Goal: Transaction & Acquisition: Book appointment/travel/reservation

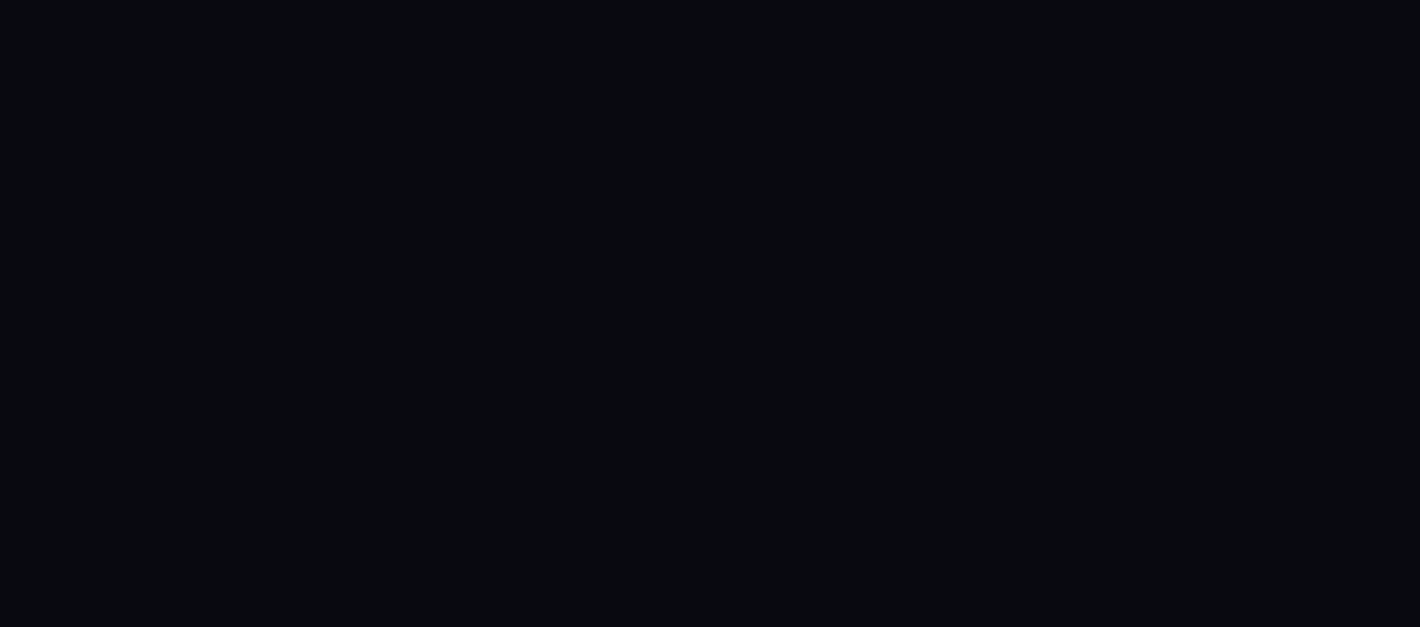
click at [268, 0] on html at bounding box center [710, 0] width 1420 height 0
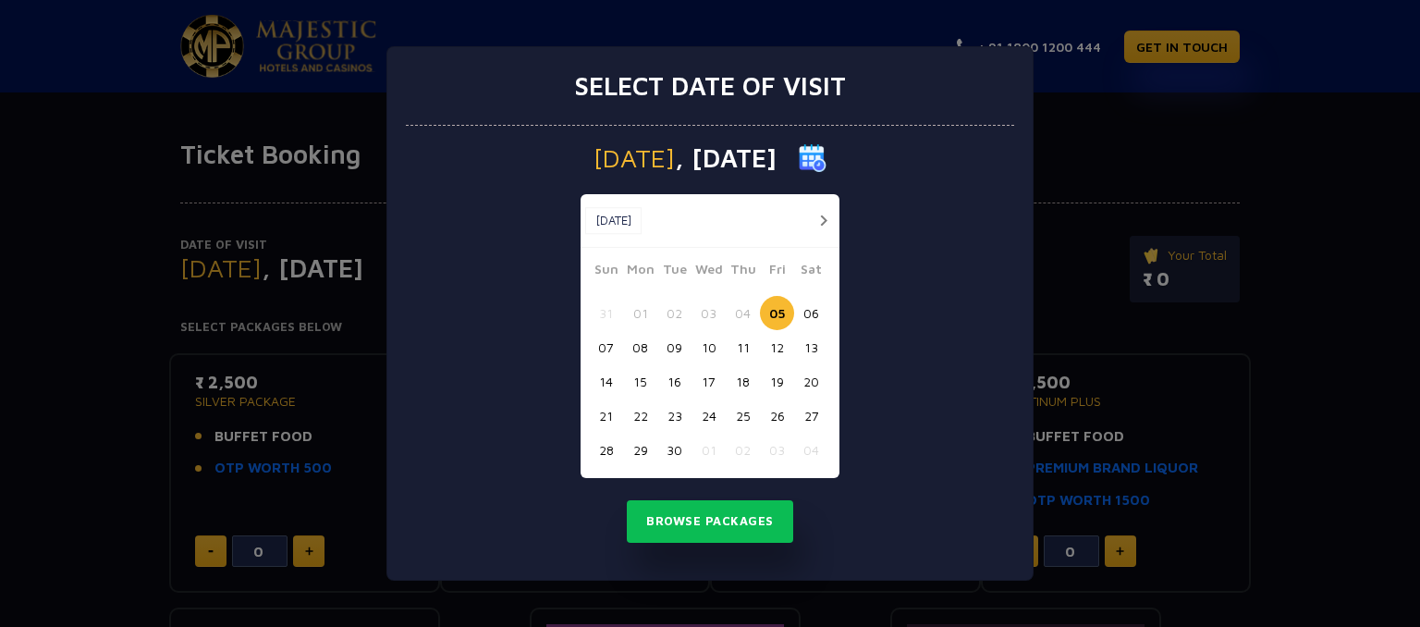
click at [653, 380] on button "15" at bounding box center [640, 381] width 34 height 34
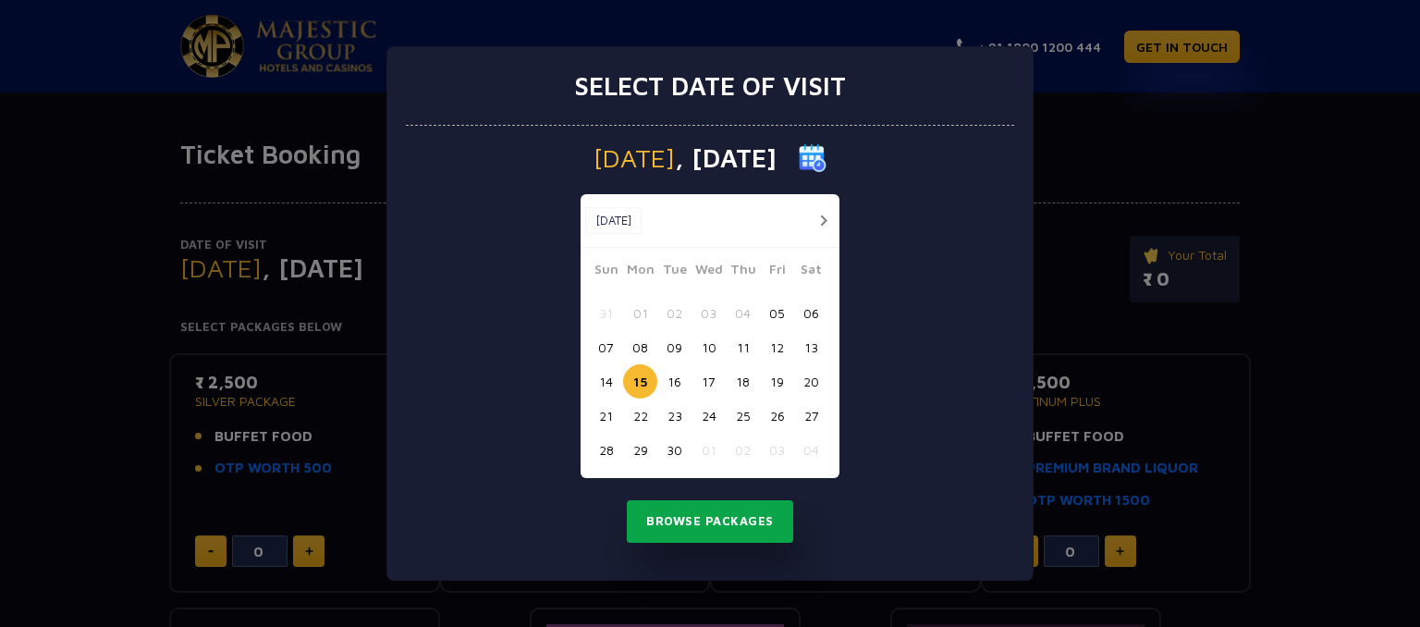
click at [695, 515] on button "Browse Packages" at bounding box center [710, 521] width 166 height 43
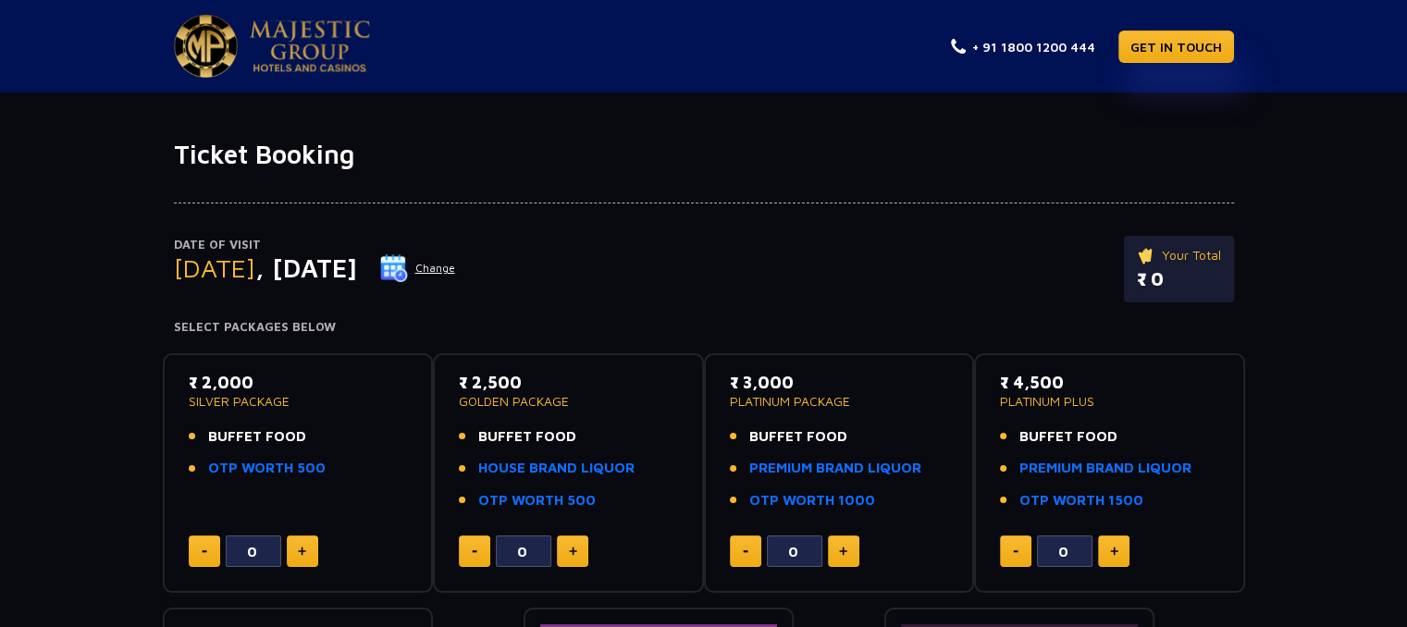
click at [856, 315] on div "Date of Visit [DATE] Change Your Total ₹ 0" at bounding box center [704, 278] width 1060 height 85
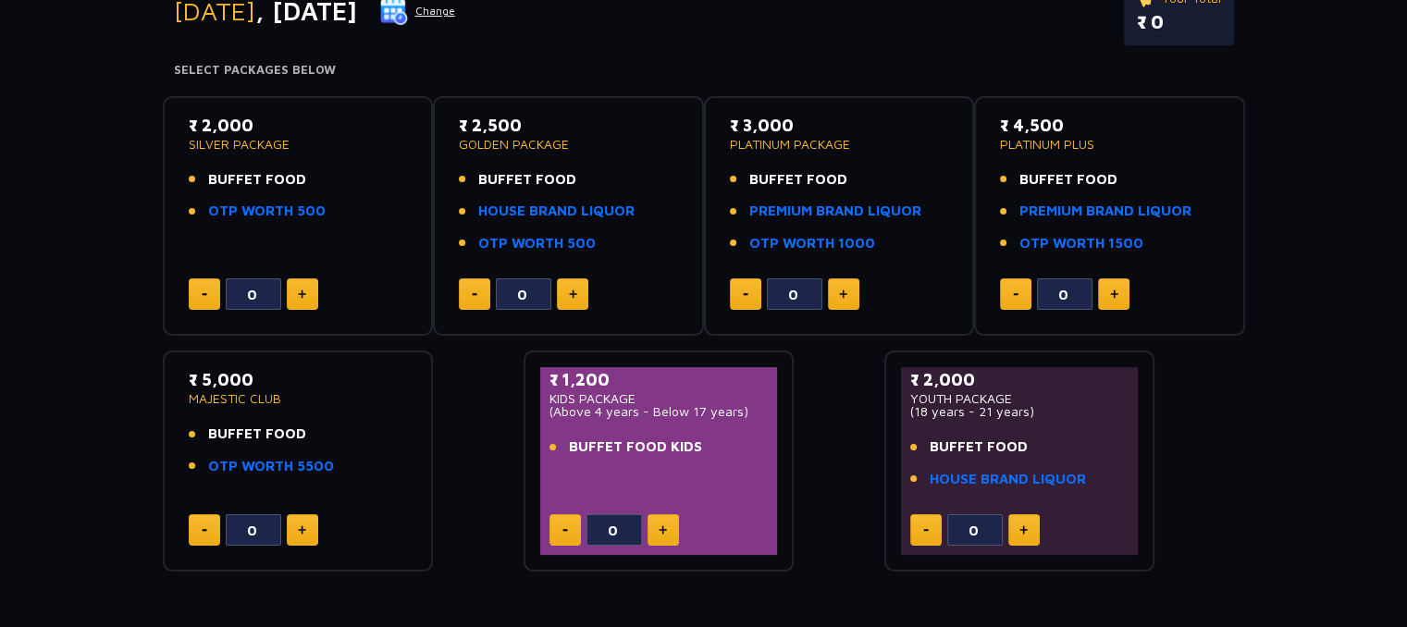
scroll to position [259, 0]
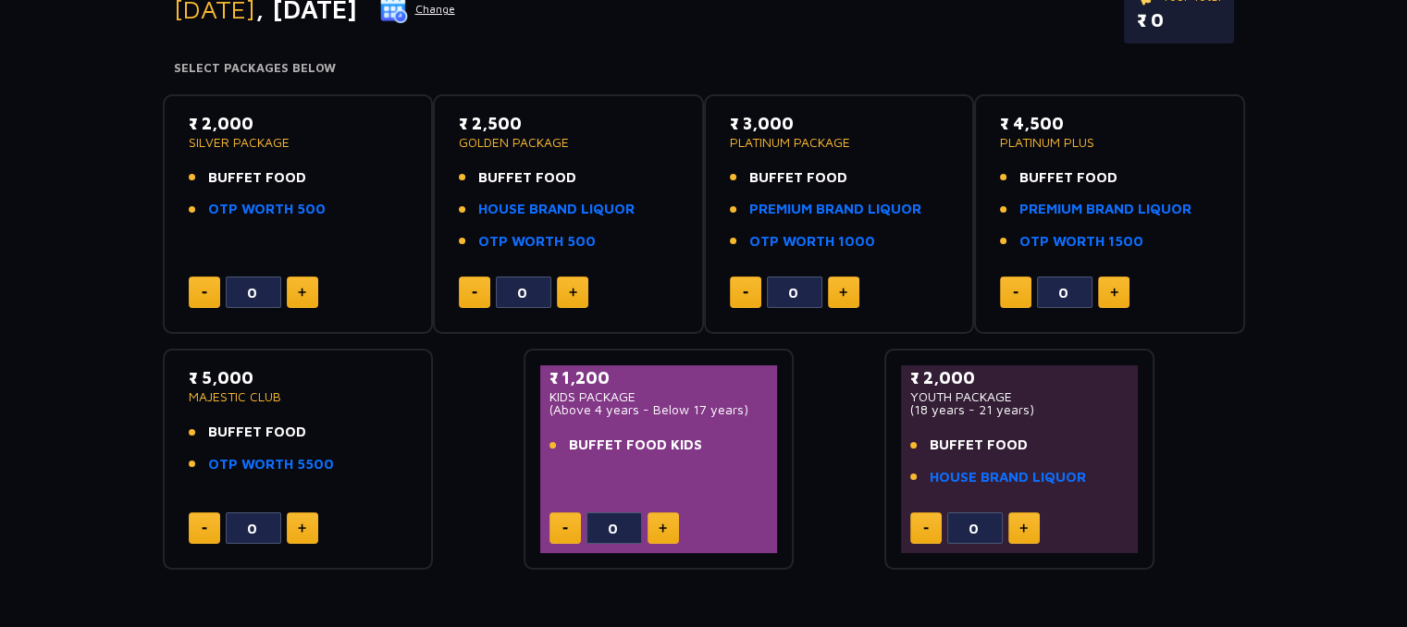
click at [303, 295] on img at bounding box center [302, 292] width 8 height 9
type input "1"
click at [557, 278] on button at bounding box center [572, 291] width 31 height 31
type input "1"
click at [837, 289] on button at bounding box center [843, 291] width 31 height 31
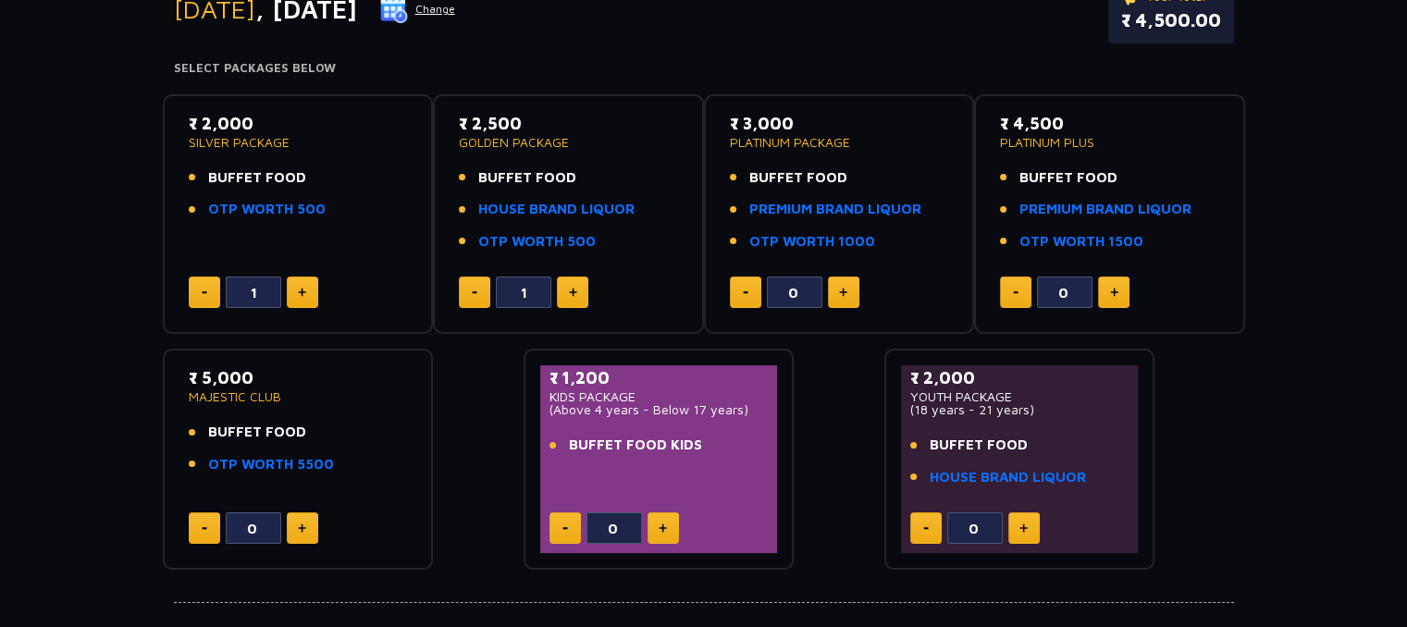
type input "1"
click at [1110, 293] on img at bounding box center [1114, 292] width 8 height 9
type input "1"
click at [320, 527] on div "0" at bounding box center [298, 527] width 219 height 31
click at [301, 527] on img at bounding box center [302, 527] width 8 height 9
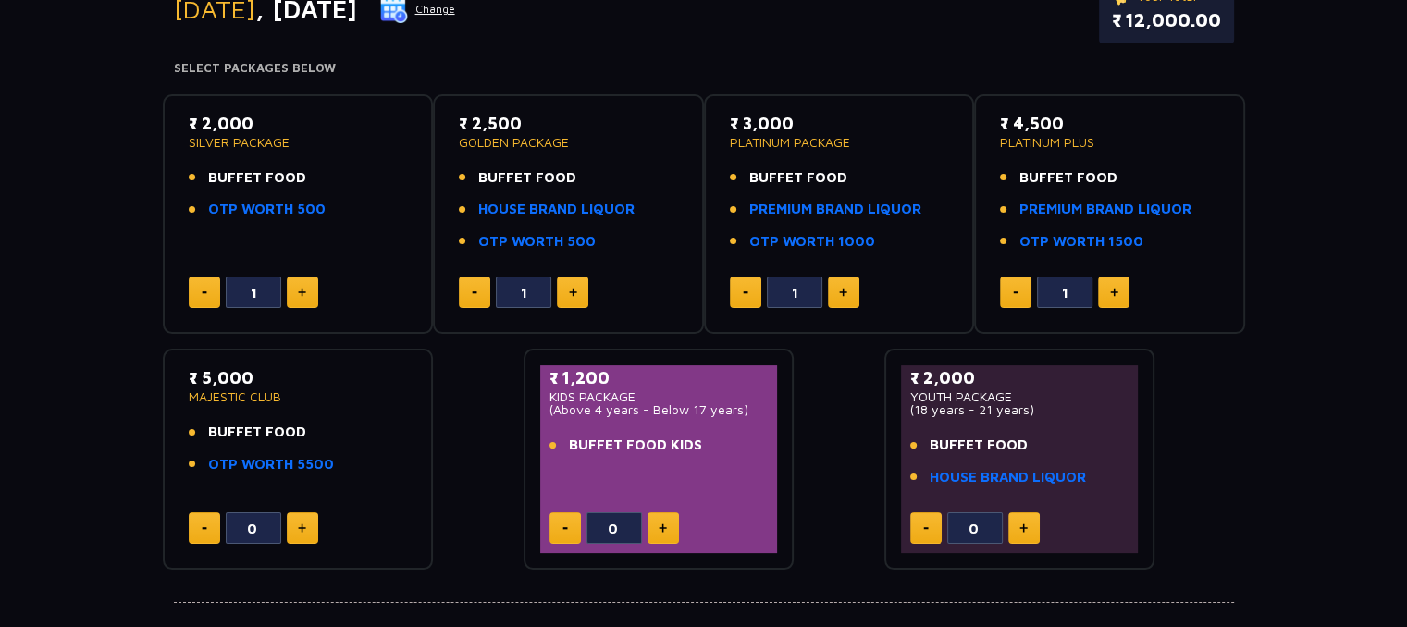
type input "1"
click at [662, 508] on div "₹ 1,200 KIDS PACKAGE (Above 4 years - Below 17 years) BUFFET FOOD KIDS 0" at bounding box center [659, 459] width 238 height 188
click at [671, 529] on button at bounding box center [662, 527] width 31 height 31
type input "1"
click at [1032, 537] on button at bounding box center [1023, 527] width 31 height 31
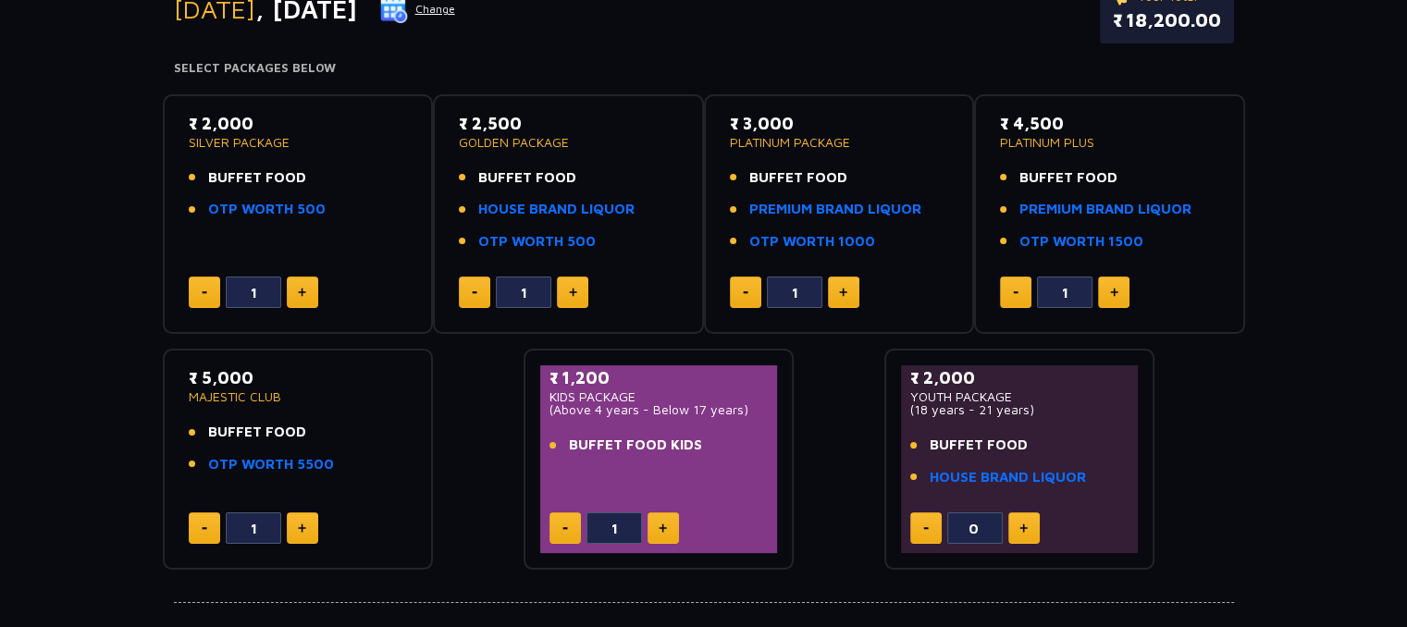
type input "1"
click at [1264, 478] on div "Date of Visit [DATE] Change Your Total ₹ 20,200.00 Select Packages Below ₹ 2,00…" at bounding box center [703, 240] width 1407 height 659
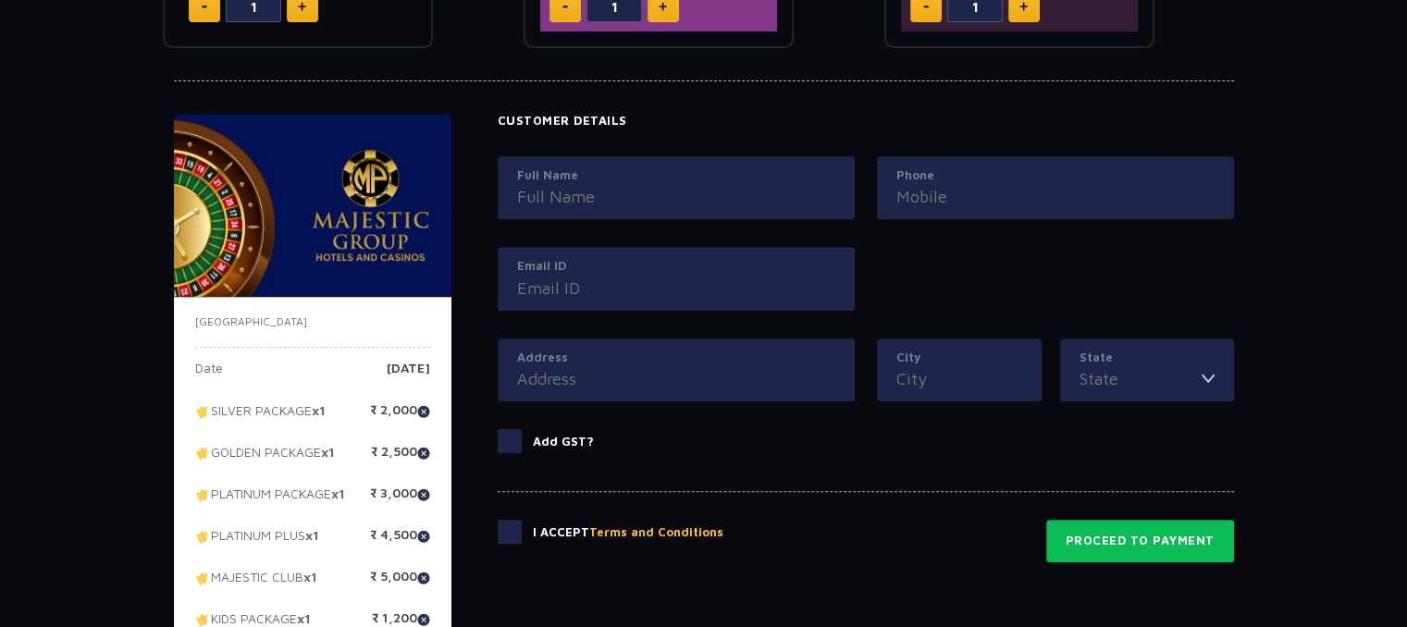
scroll to position [806, 0]
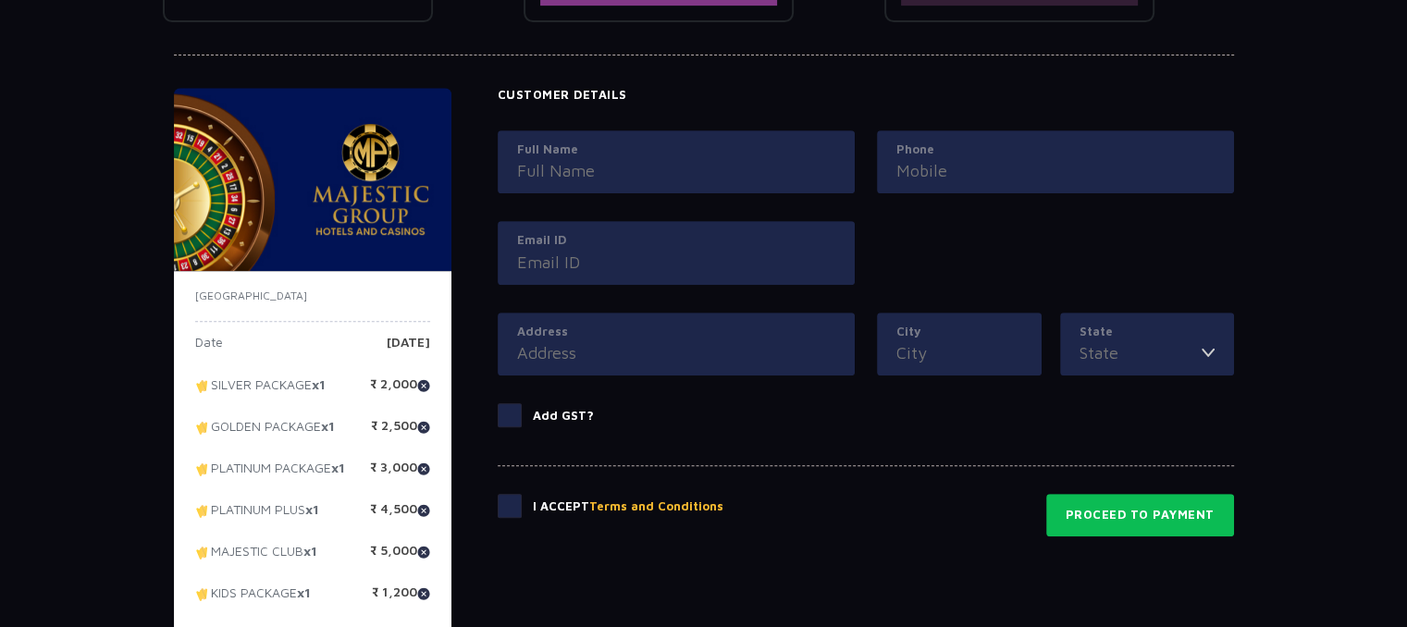
click at [1015, 249] on div "Full Name Phone Email ID" at bounding box center [865, 221] width 758 height 182
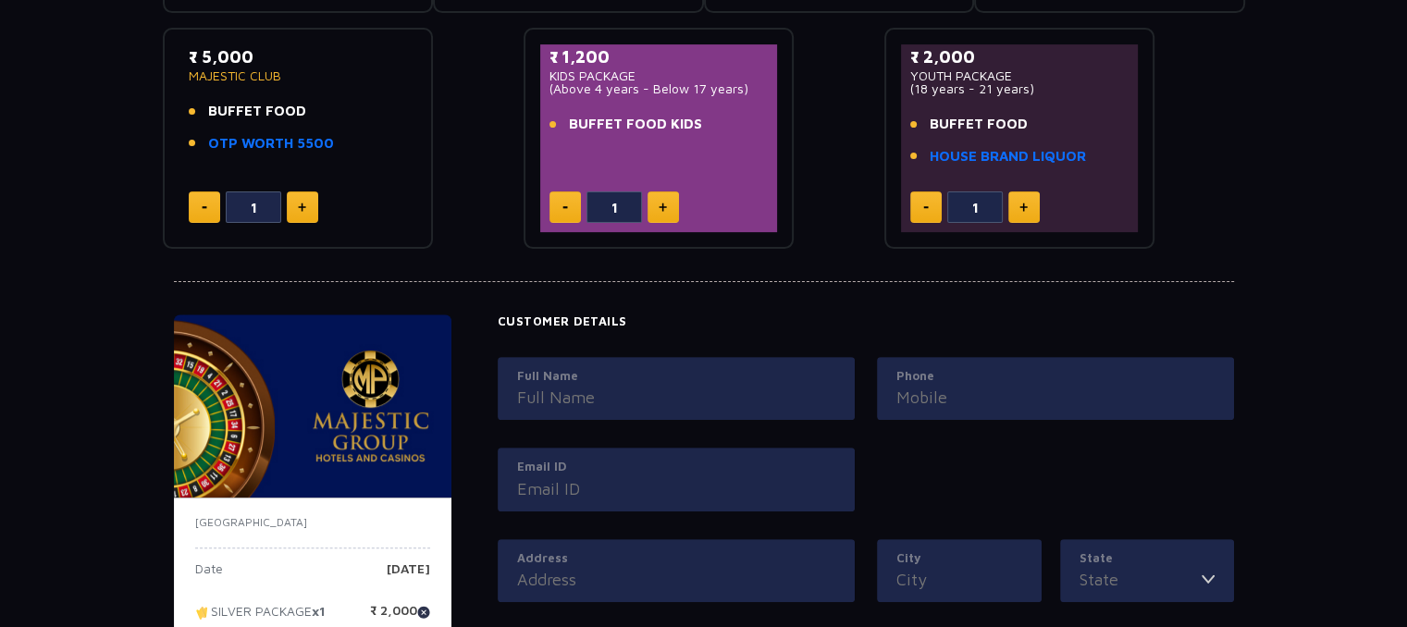
scroll to position [545, 0]
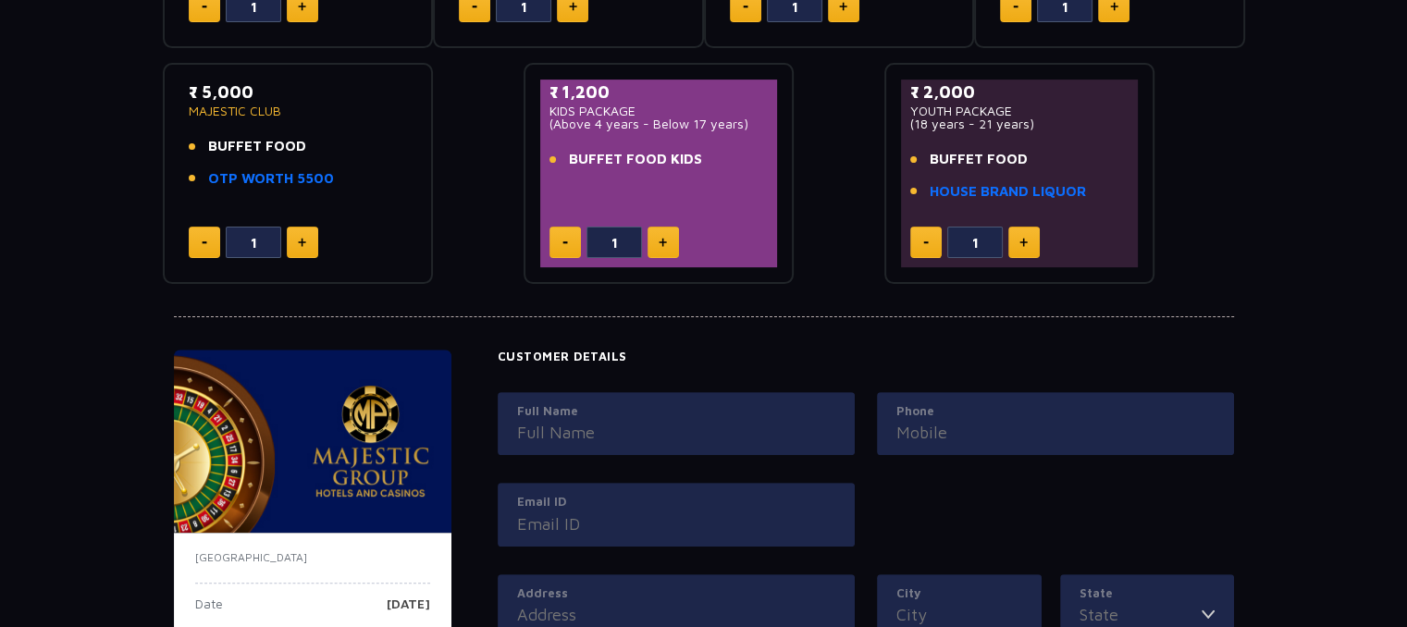
click at [817, 111] on div "₹ 2,000 SILVER PACKAGE BUFFET FOOD OTP WORTH 500 1 ₹ 2,500 GOLDEN PACKAGE BUFFE…" at bounding box center [704, 39] width 1082 height 491
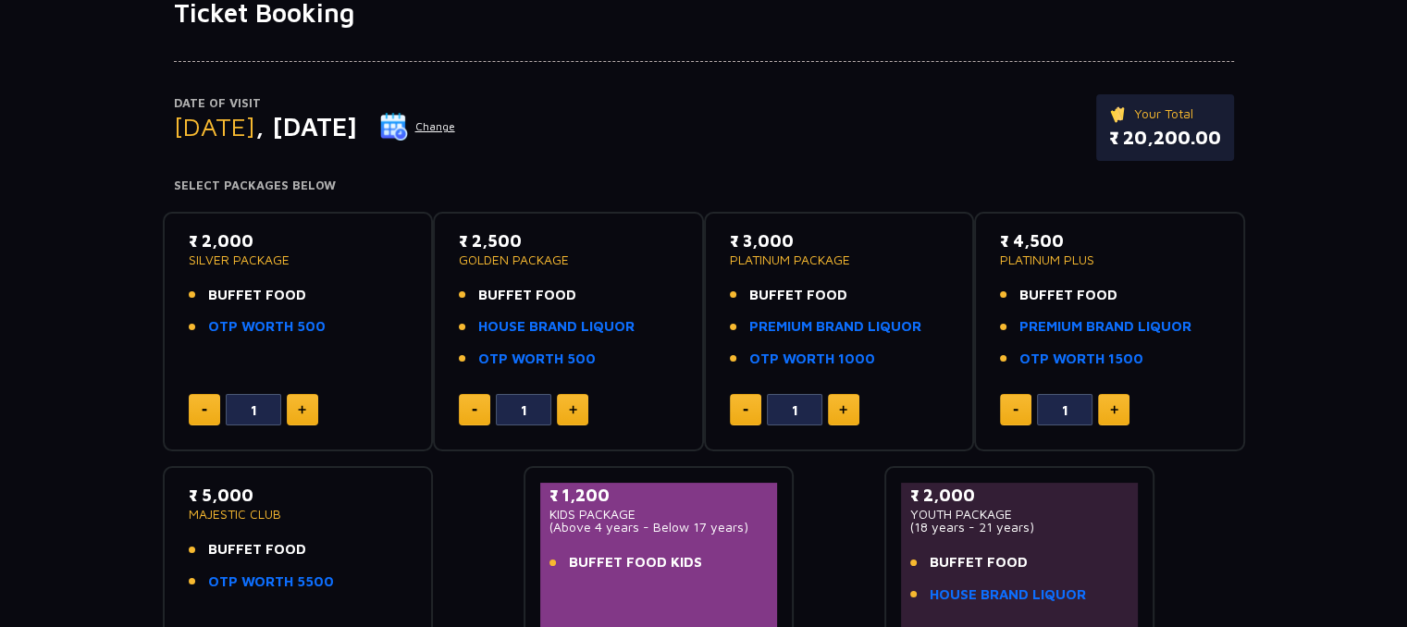
scroll to position [138, 0]
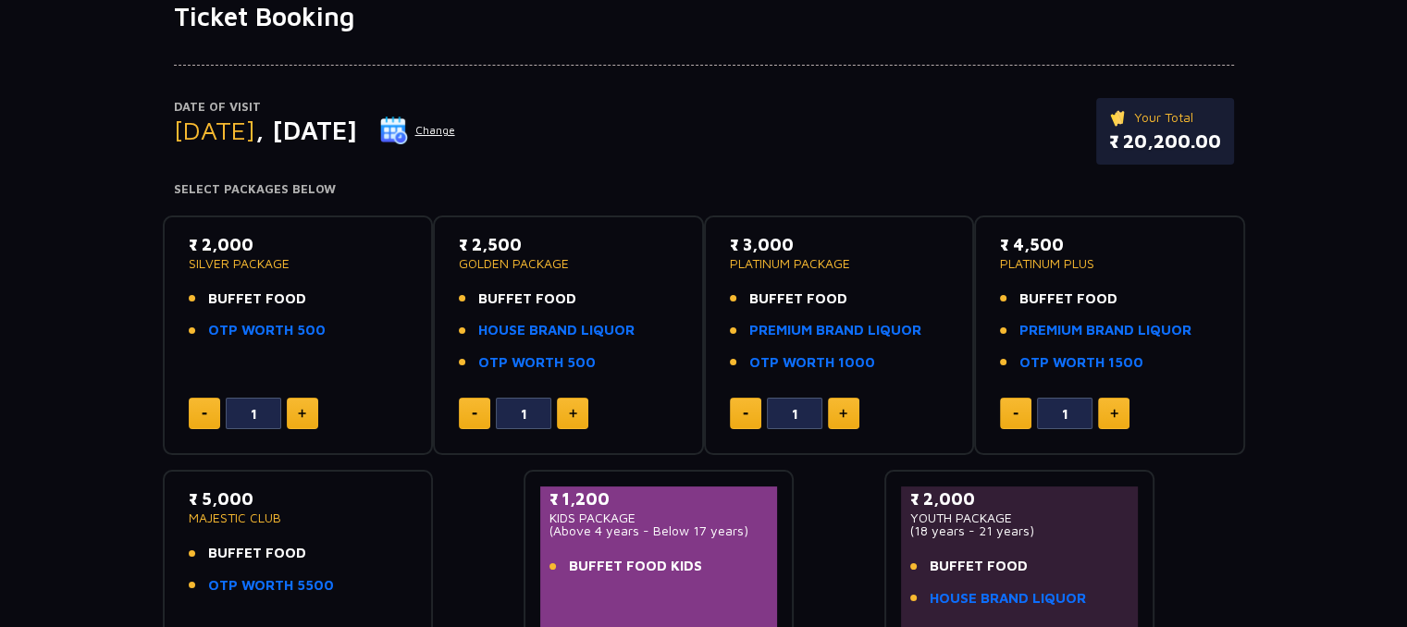
click at [819, 150] on div "Date of Visit [DATE] Change Your Total ₹ 20,200.00" at bounding box center [704, 140] width 1060 height 85
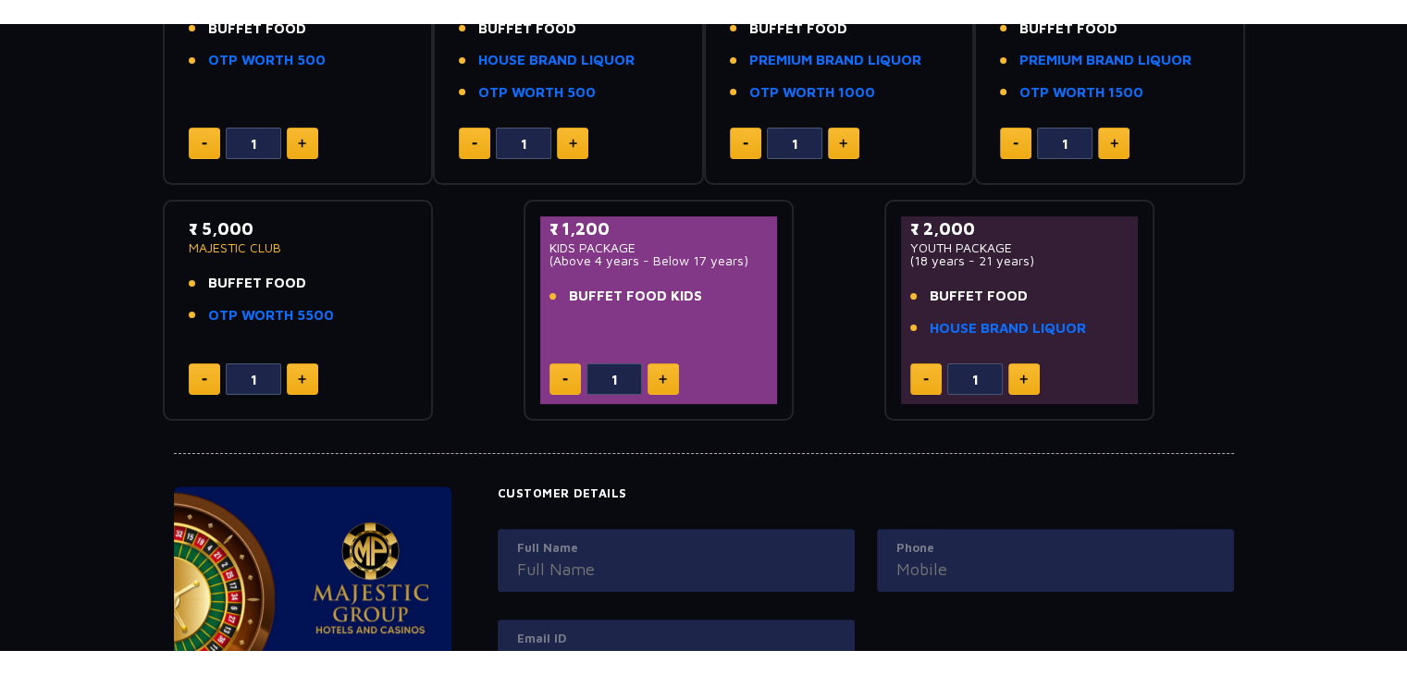
scroll to position [261, 0]
